Goal: Information Seeking & Learning: Find specific fact

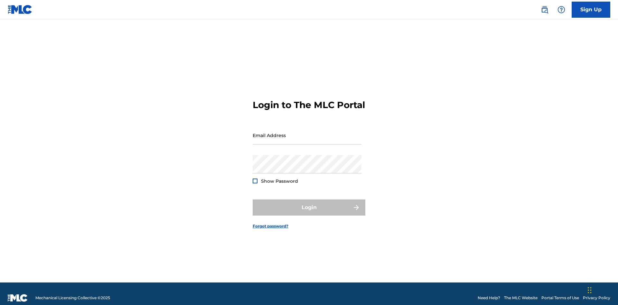
scroll to position [8, 0]
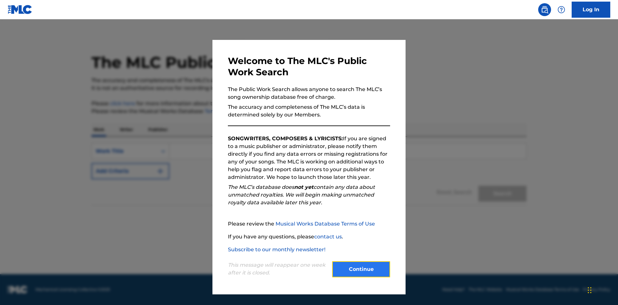
click at [361, 270] on button "Continue" at bounding box center [361, 270] width 58 height 16
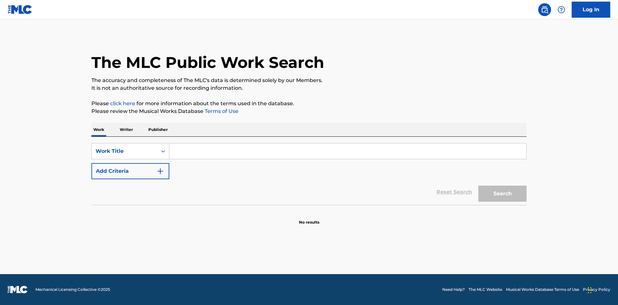
click at [158, 130] on p "Publisher" at bounding box center [158, 130] width 23 height 14
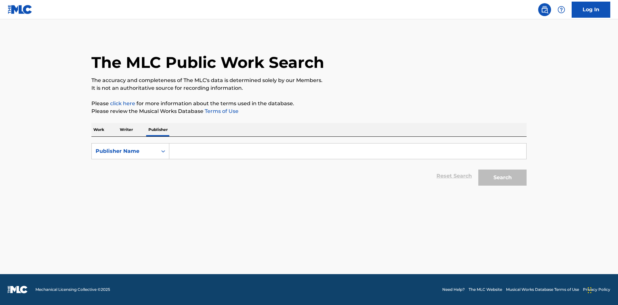
click at [348, 151] on input "Search Form" at bounding box center [347, 151] width 357 height 15
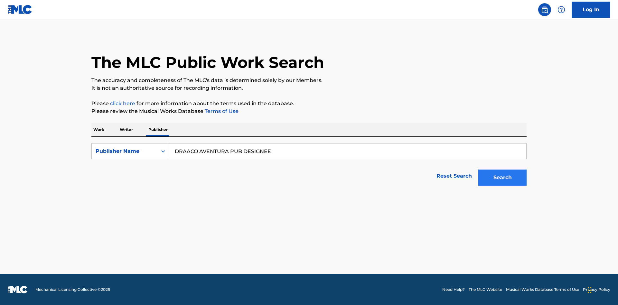
type input "DRAACO AVENTURA PUB DESIGNEE"
click at [503, 178] on button "Search" at bounding box center [503, 178] width 48 height 16
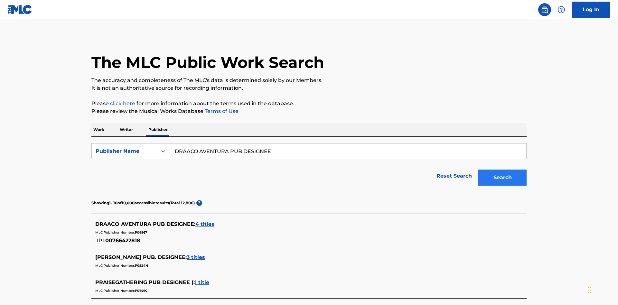
scroll to position [183, 0]
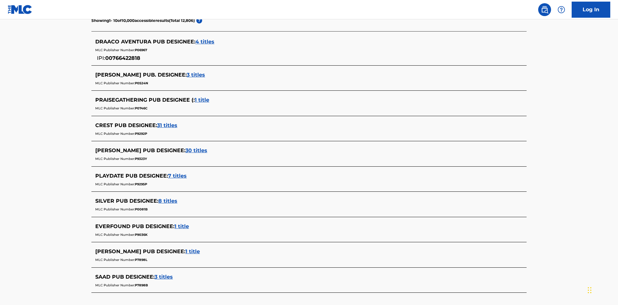
click at [205, 42] on span "4 titles" at bounding box center [205, 42] width 19 height 6
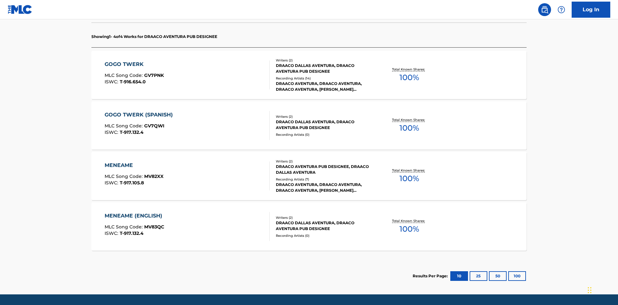
scroll to position [203, 0]
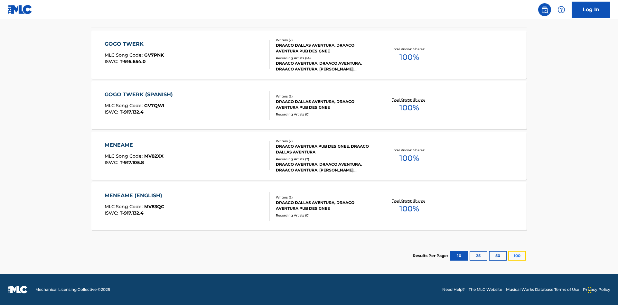
click at [509, 256] on button "100" at bounding box center [518, 256] width 18 height 10
click at [134, 145] on div "MENEAME" at bounding box center [134, 145] width 59 height 8
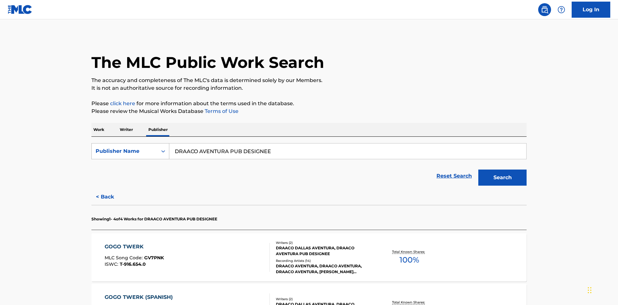
click at [125, 148] on div "Publisher Name" at bounding box center [125, 152] width 58 height 8
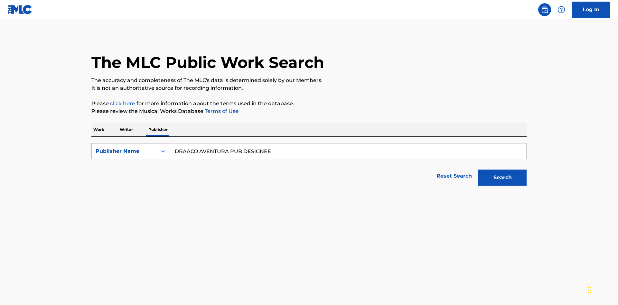
scroll to position [107, 0]
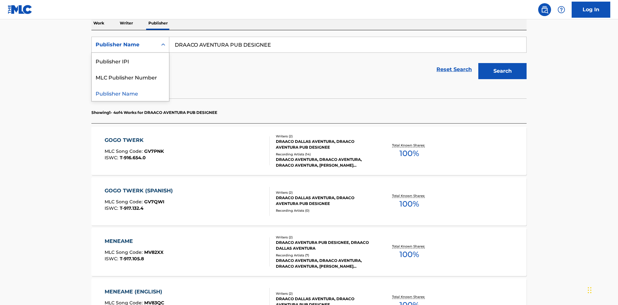
click at [130, 61] on div "Publisher IPI" at bounding box center [130, 61] width 77 height 16
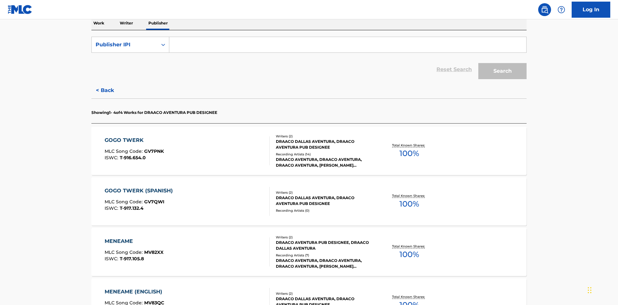
click at [348, 46] on input "Search Form" at bounding box center [347, 44] width 357 height 15
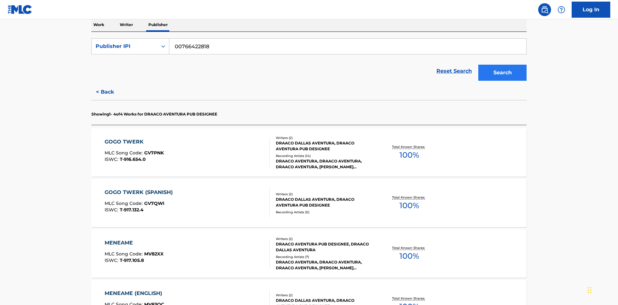
type input "00766422818"
click at [503, 65] on button "Search" at bounding box center [503, 73] width 48 height 16
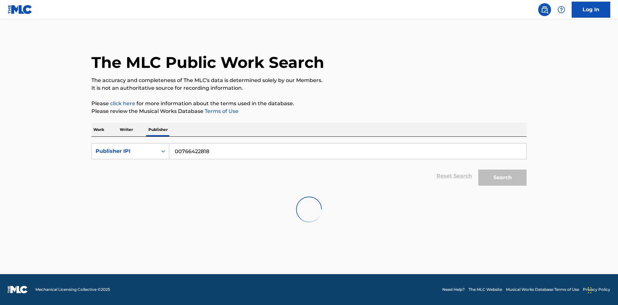
scroll to position [0, 0]
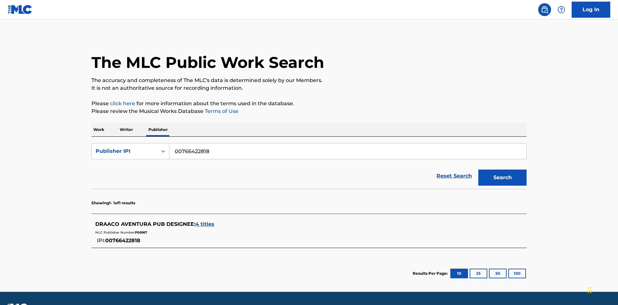
click at [205, 221] on span "4 titles" at bounding box center [205, 224] width 19 height 6
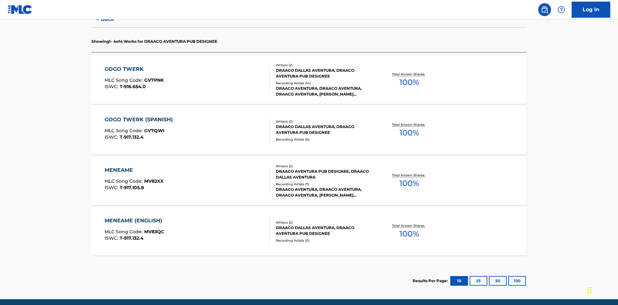
scroll to position [203, 0]
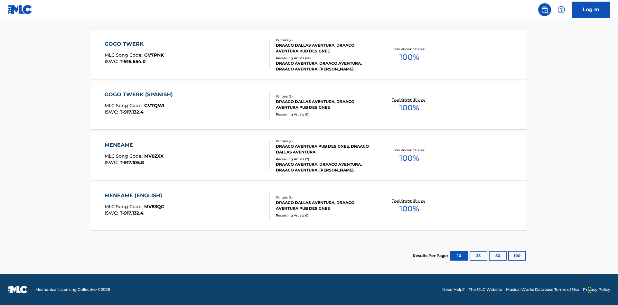
click at [134, 145] on div "MENEAME" at bounding box center [134, 145] width 59 height 8
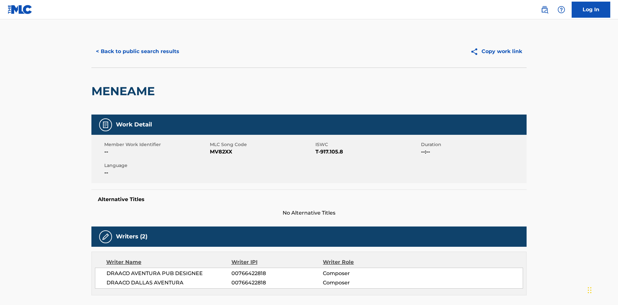
scroll to position [110, 0]
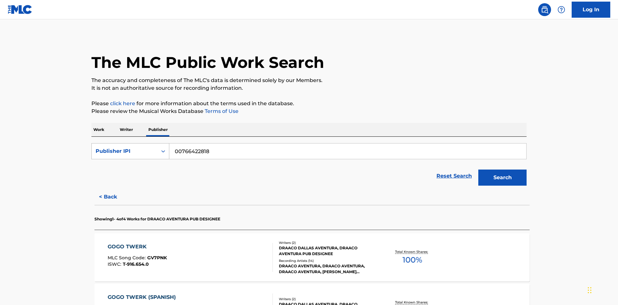
click at [125, 148] on div "Publisher IPI" at bounding box center [125, 152] width 58 height 8
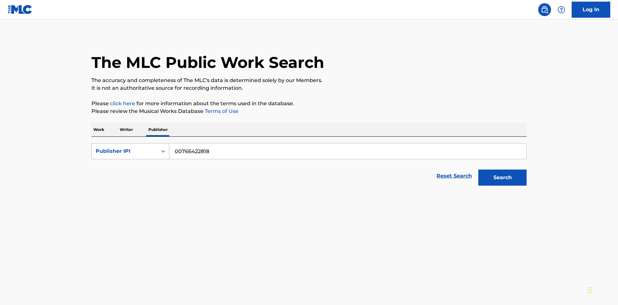
scroll to position [107, 0]
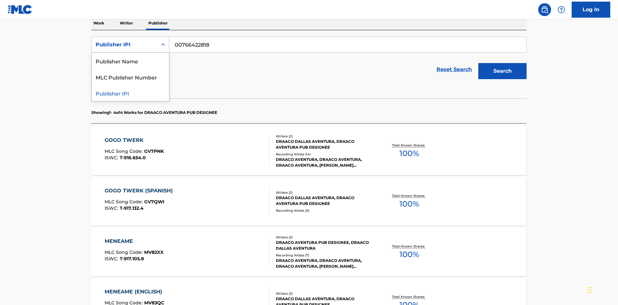
click at [130, 77] on div "MLC Publisher Number" at bounding box center [130, 77] width 77 height 16
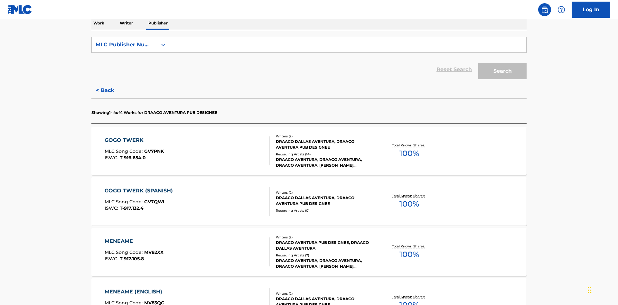
click at [348, 46] on input "Search Form" at bounding box center [347, 44] width 357 height 15
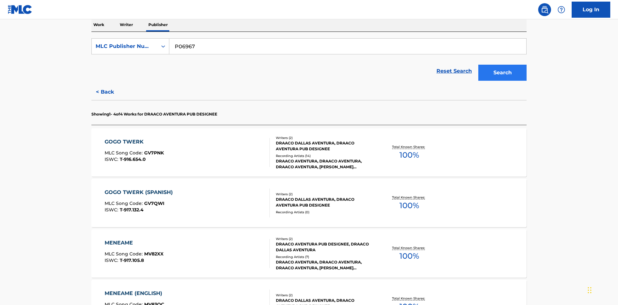
type input "P06967"
click at [503, 65] on button "Search" at bounding box center [503, 73] width 48 height 16
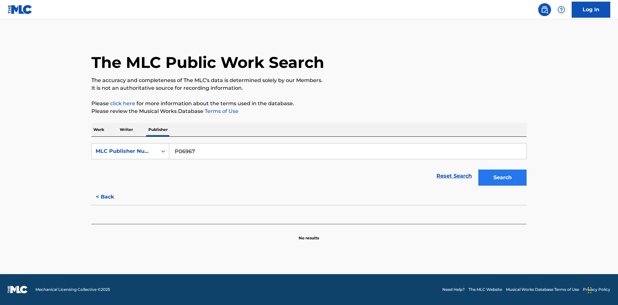
scroll to position [0, 0]
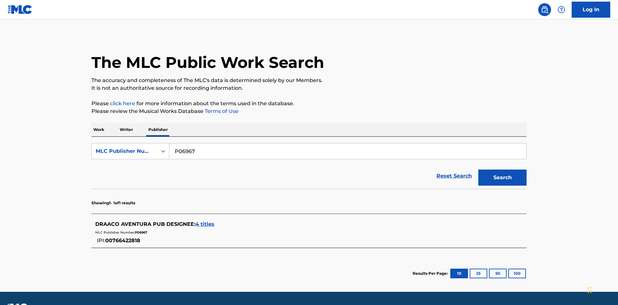
click at [205, 221] on span "4 titles" at bounding box center [205, 224] width 19 height 6
